Goal: Check status: Check status

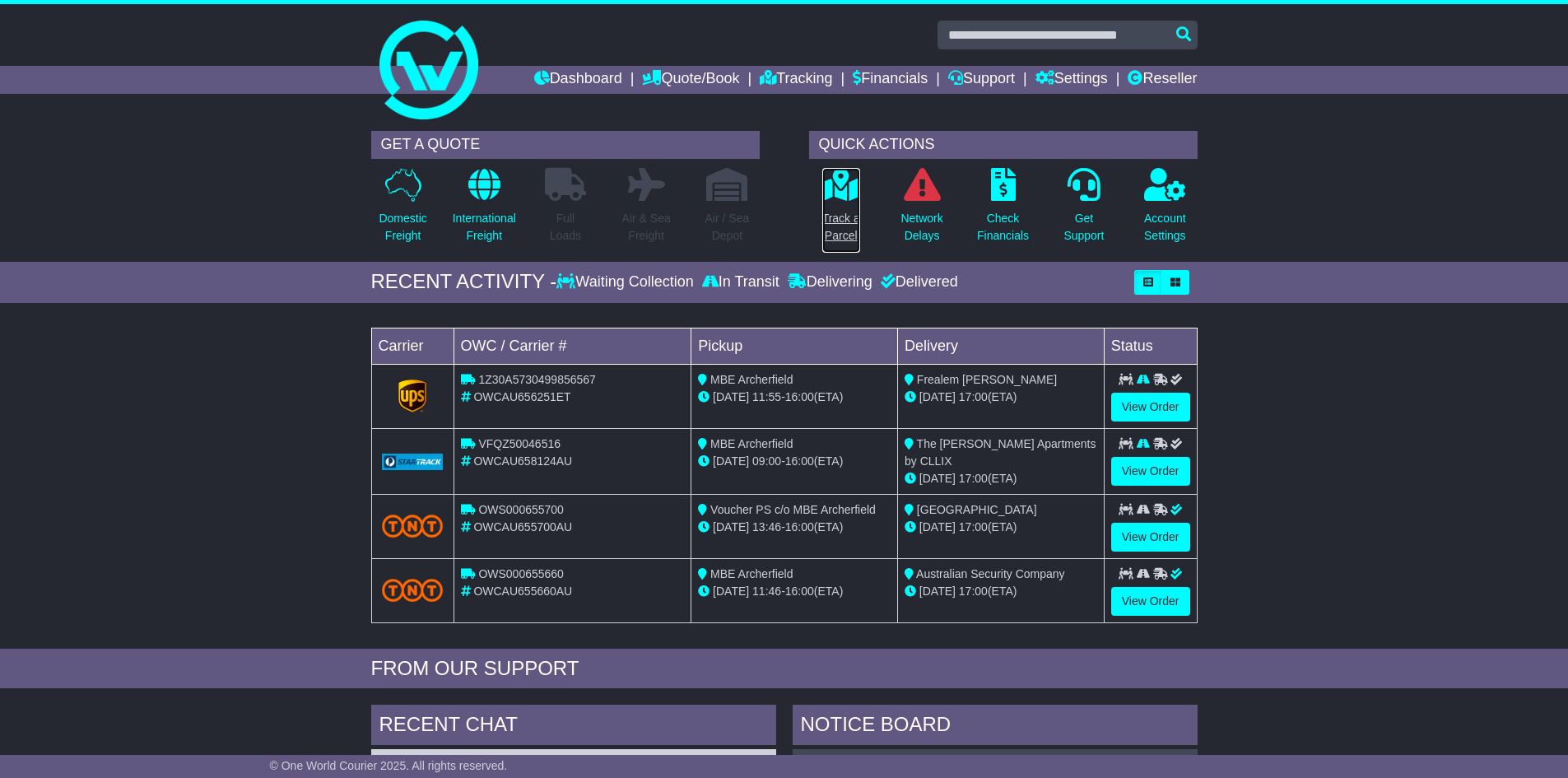
click at [825, 220] on p "Track a Parcel" at bounding box center [841, 227] width 38 height 35
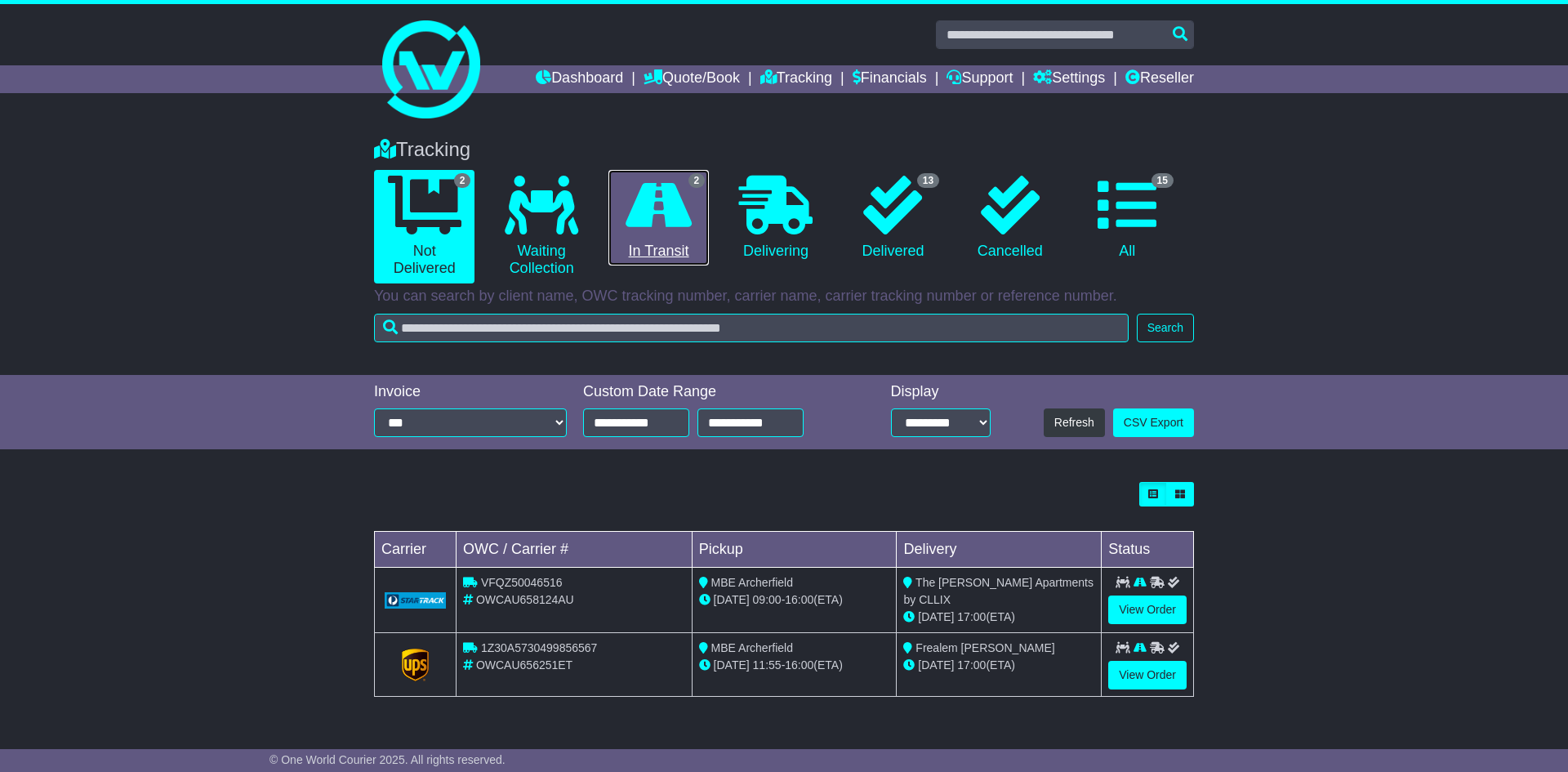
click at [665, 223] on icon at bounding box center [658, 204] width 66 height 59
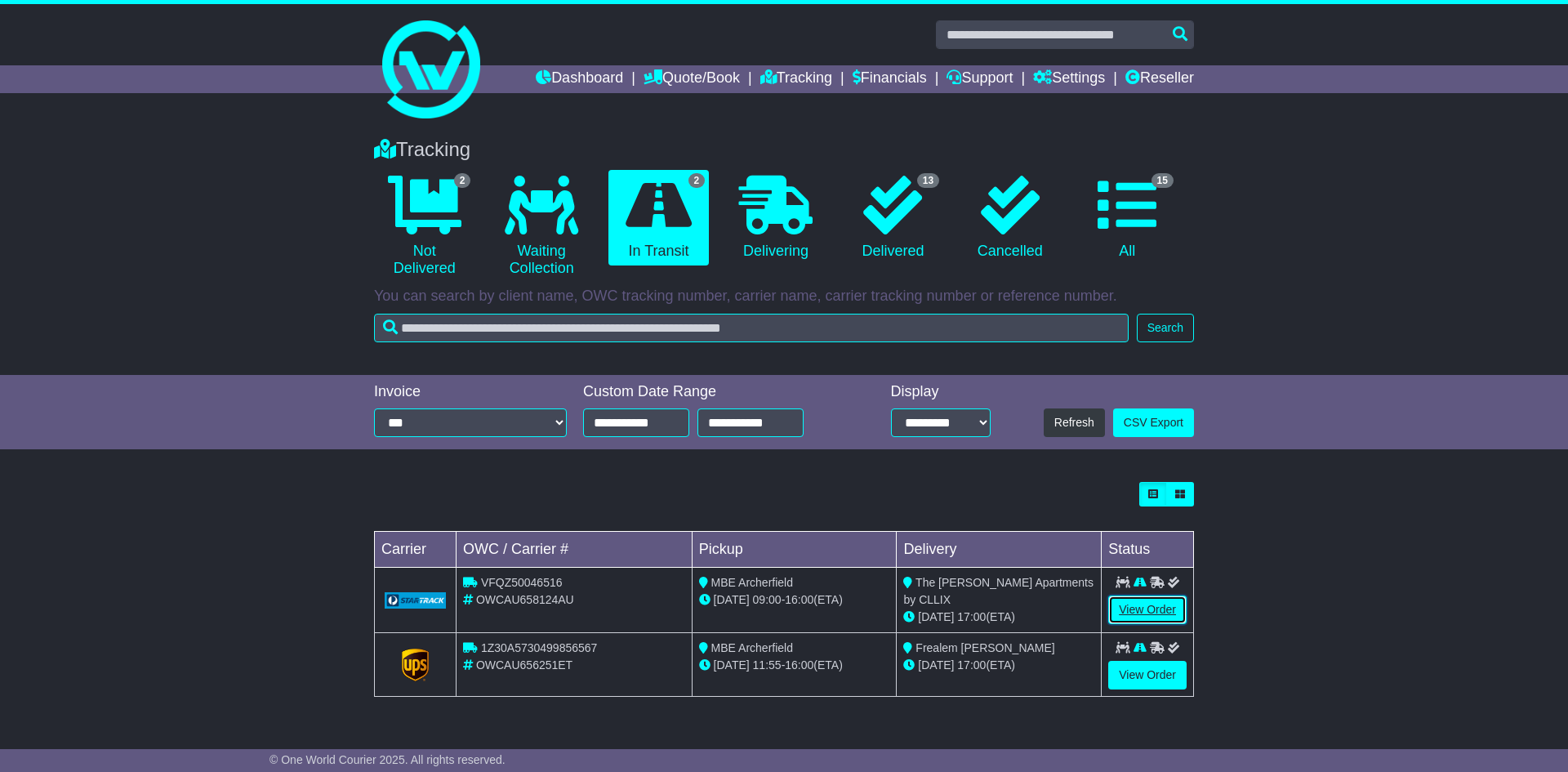
click at [1151, 603] on link "View Order" at bounding box center [1148, 610] width 78 height 29
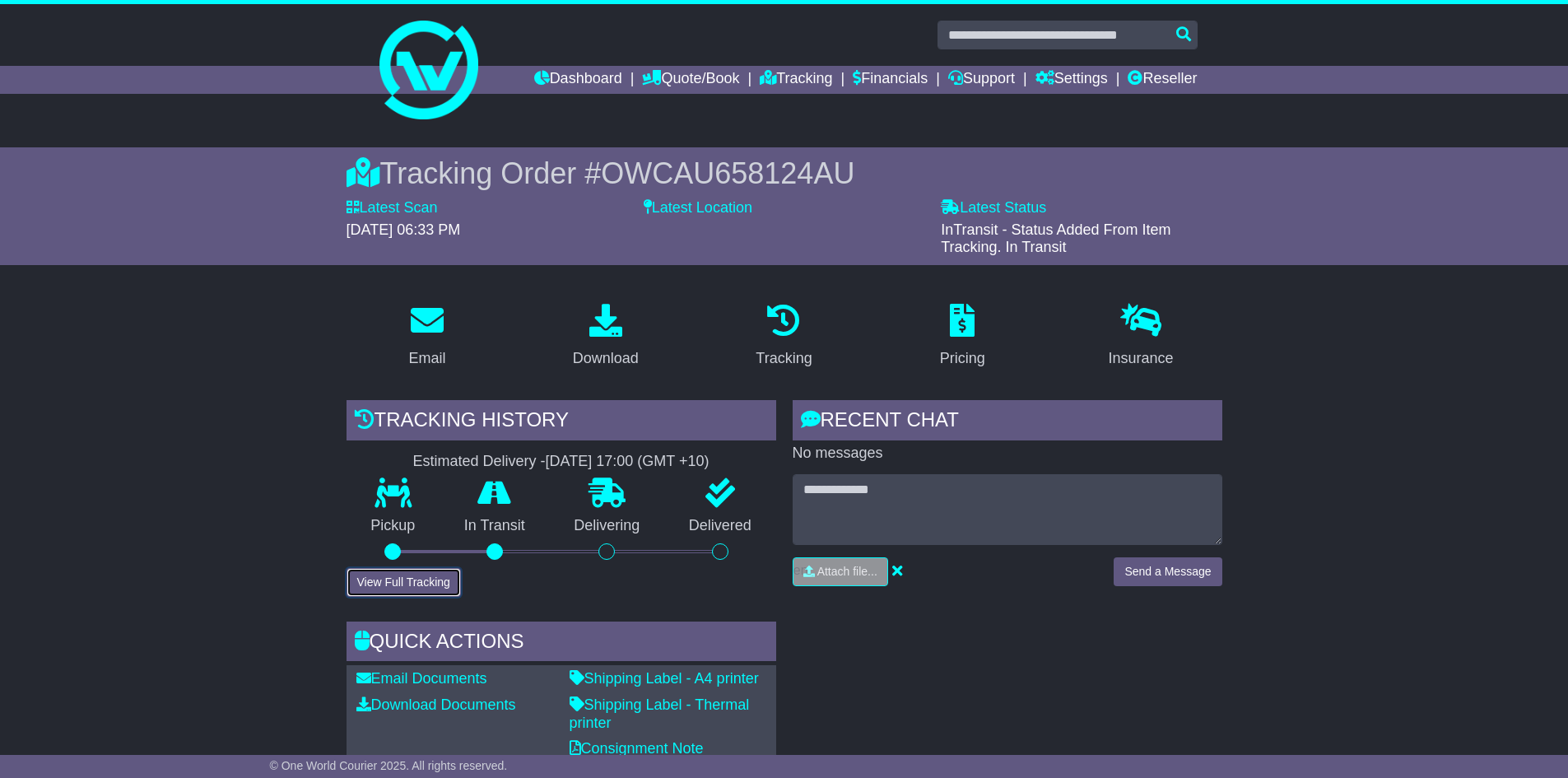
click at [439, 572] on button "View Full Tracking" at bounding box center [404, 582] width 115 height 29
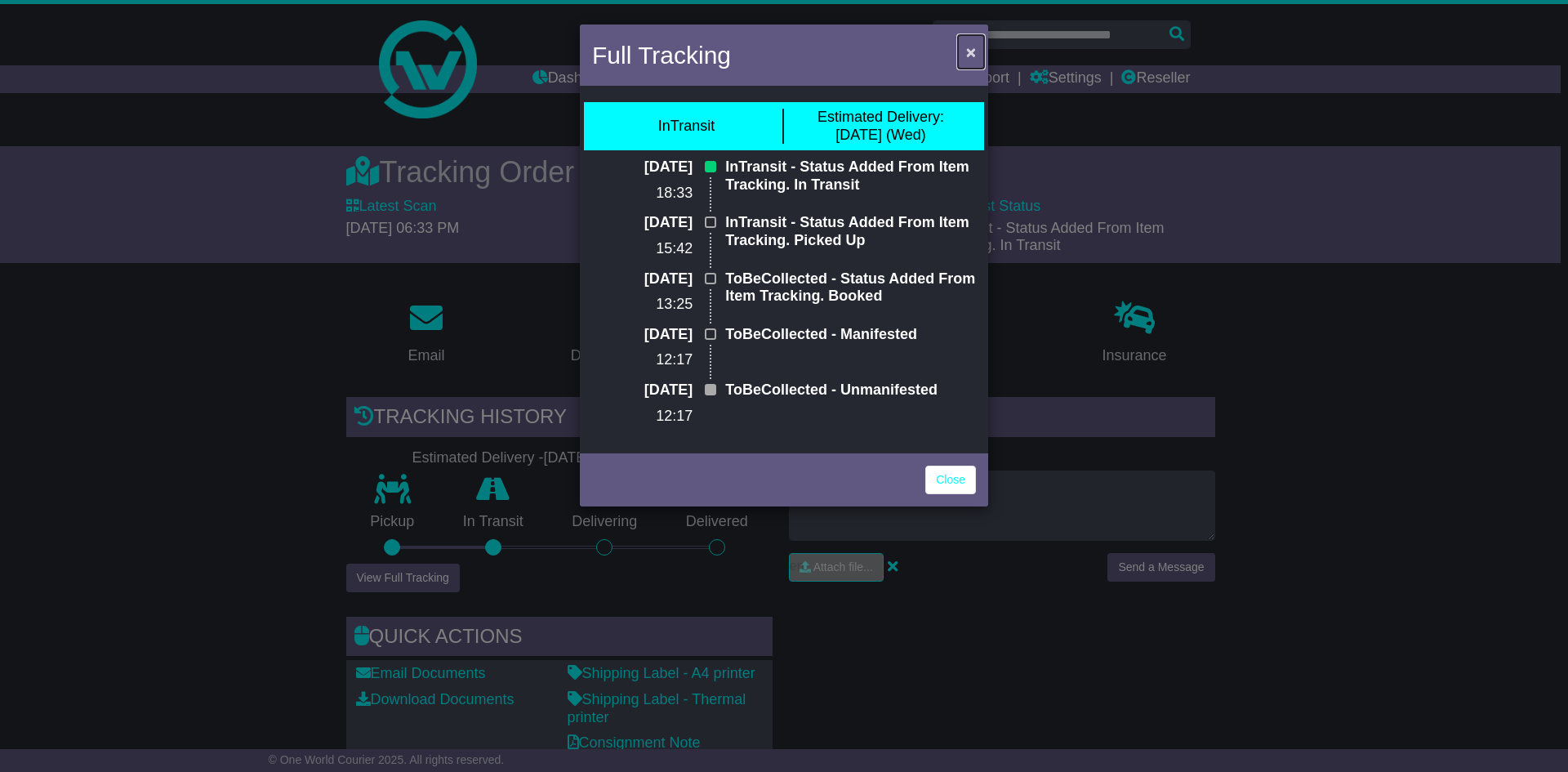
click at [972, 49] on span "×" at bounding box center [971, 52] width 10 height 19
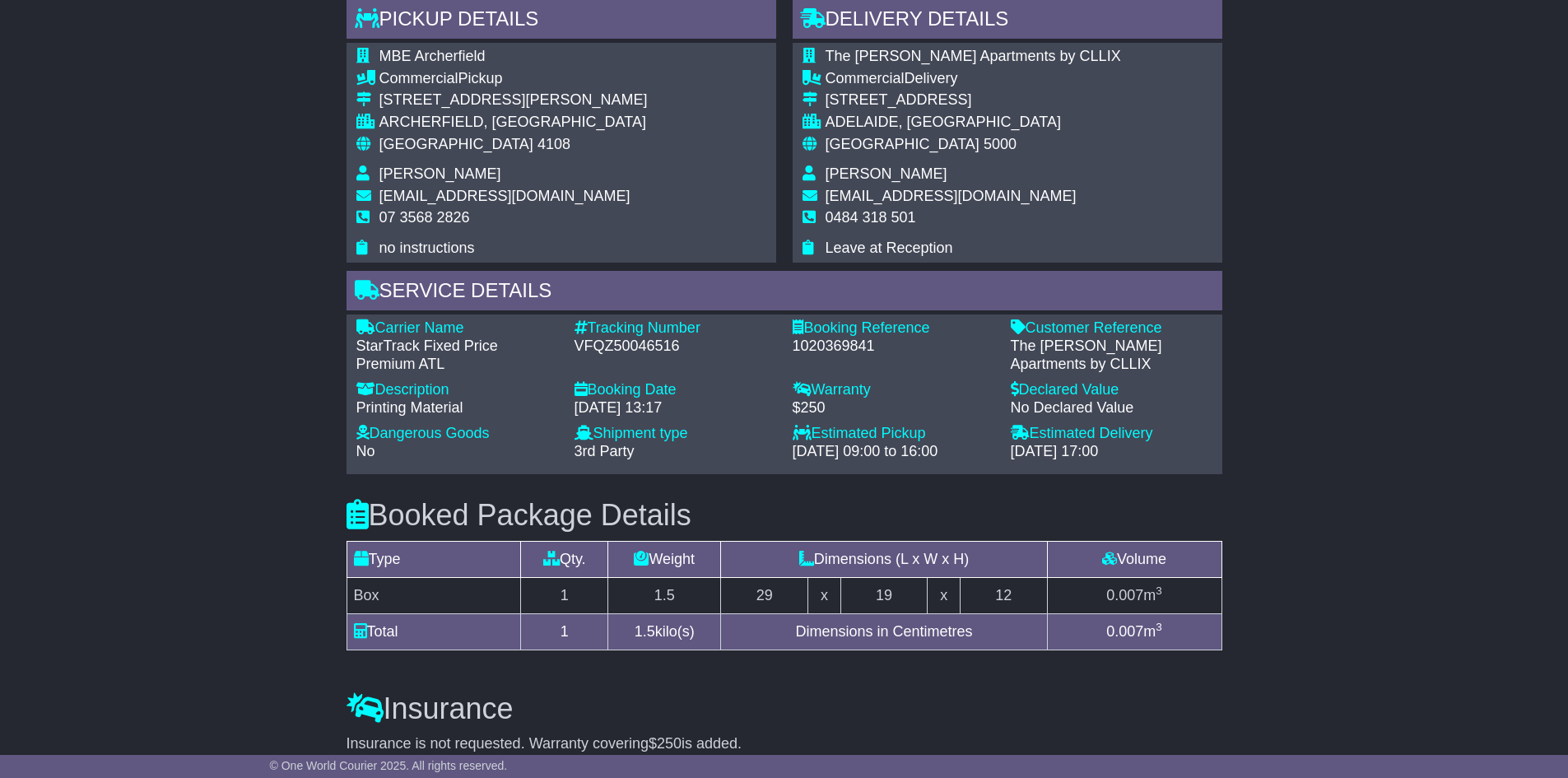
scroll to position [1152, 0]
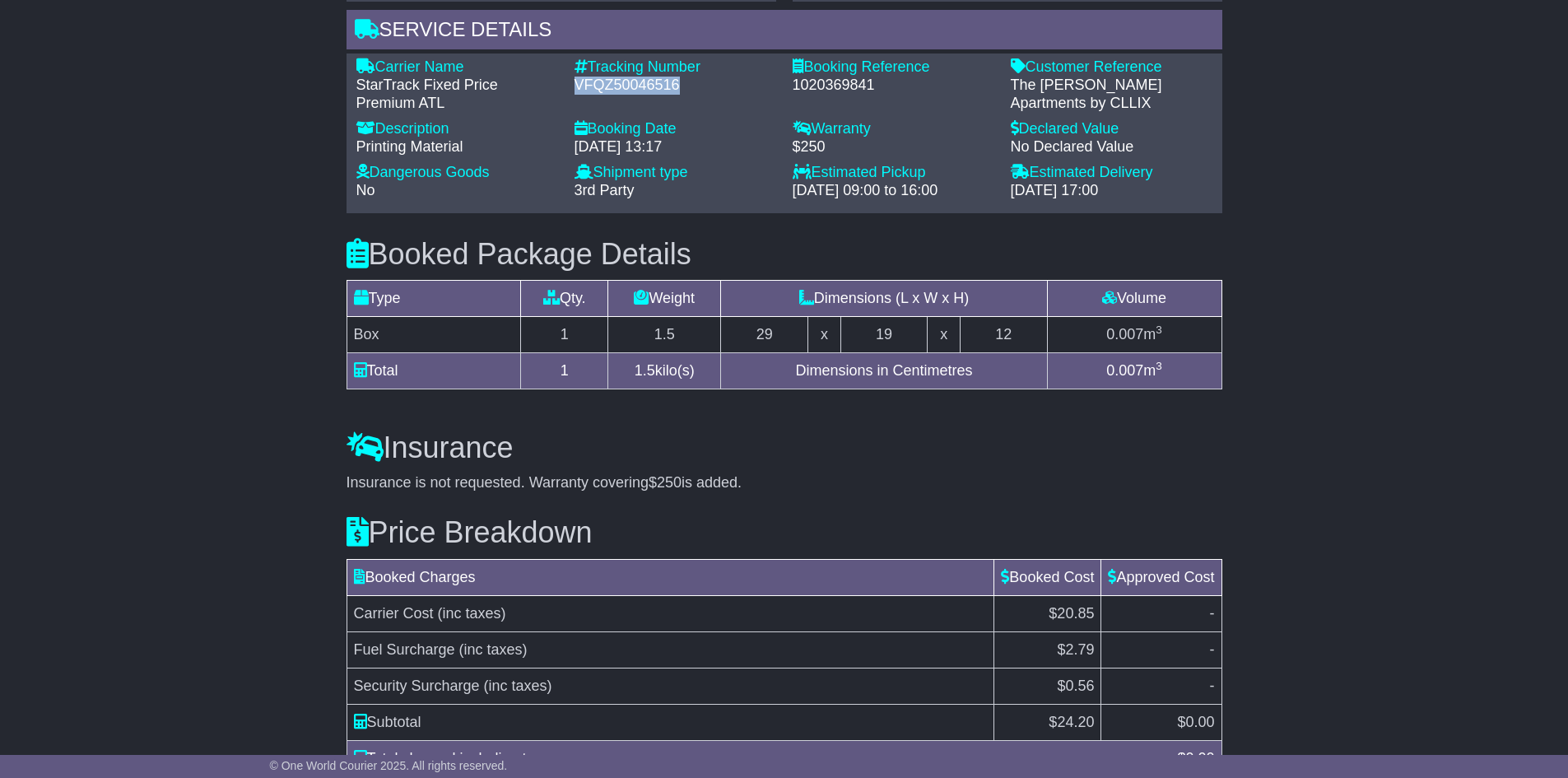
drag, startPoint x: 688, startPoint y: 80, endPoint x: 576, endPoint y: 87, distance: 112.2
click at [576, 87] on div "VFQZ50046516" at bounding box center [675, 85] width 201 height 18
copy div "VFQZ50046516"
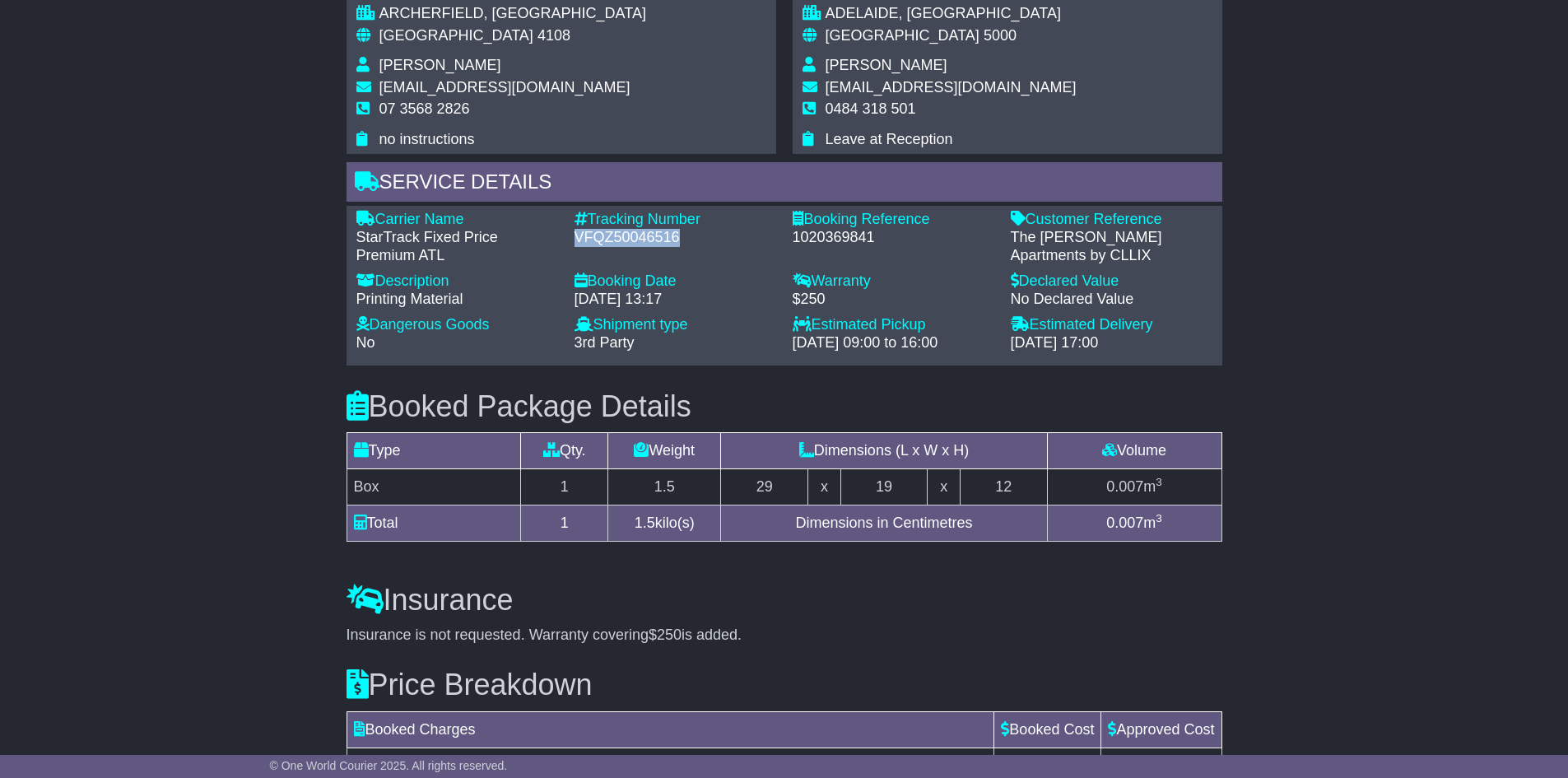
scroll to position [741, 0]
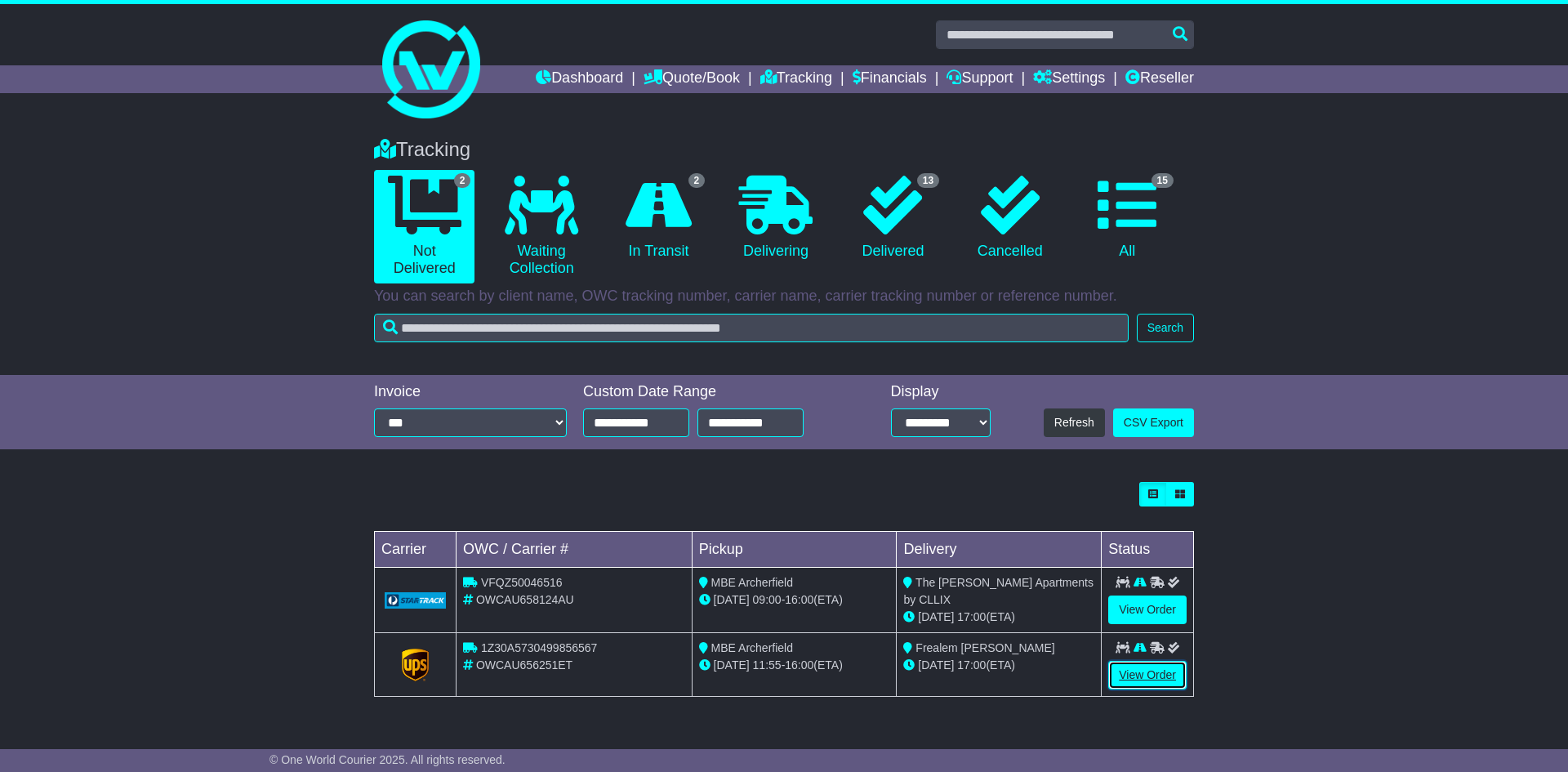
click at [1156, 669] on link "View Order" at bounding box center [1148, 675] width 78 height 29
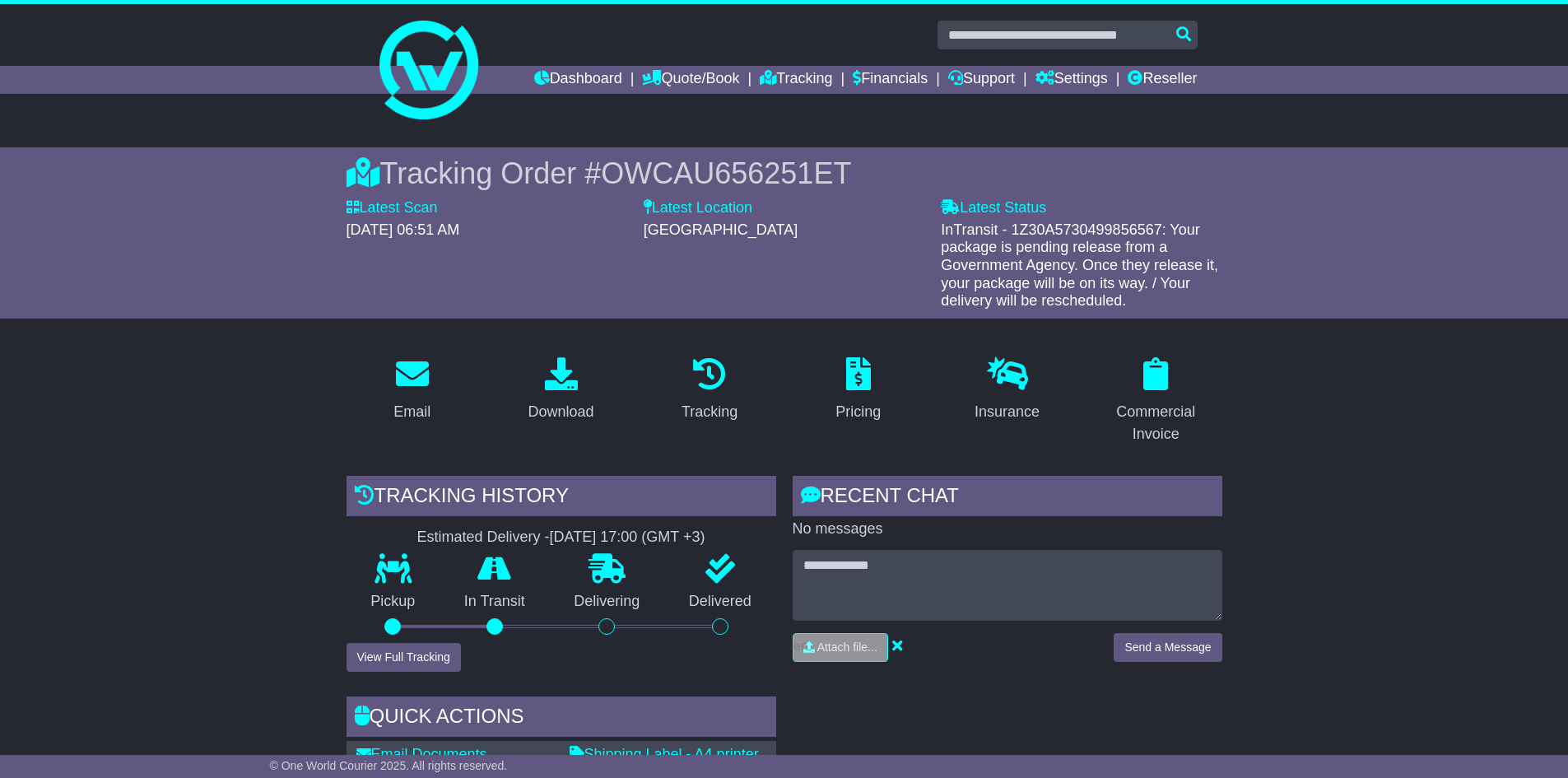
click at [427, 643] on div "Pickup" at bounding box center [393, 598] width 94 height 89
click at [436, 657] on button "View Full Tracking" at bounding box center [404, 657] width 115 height 29
